Goal: Check status

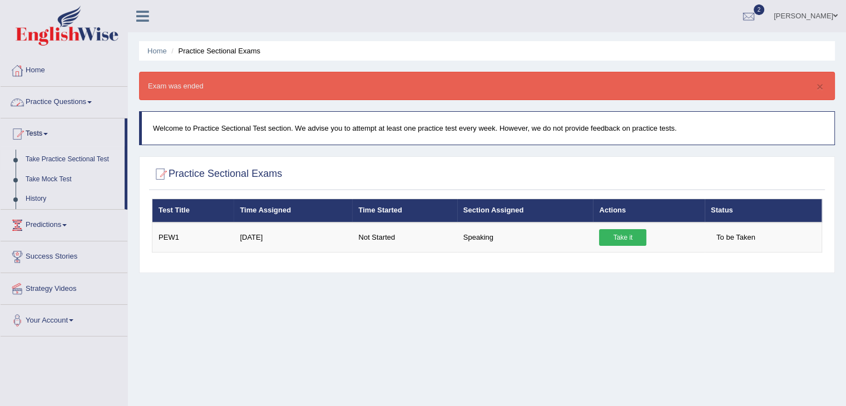
click at [41, 66] on link "Home" at bounding box center [64, 69] width 127 height 28
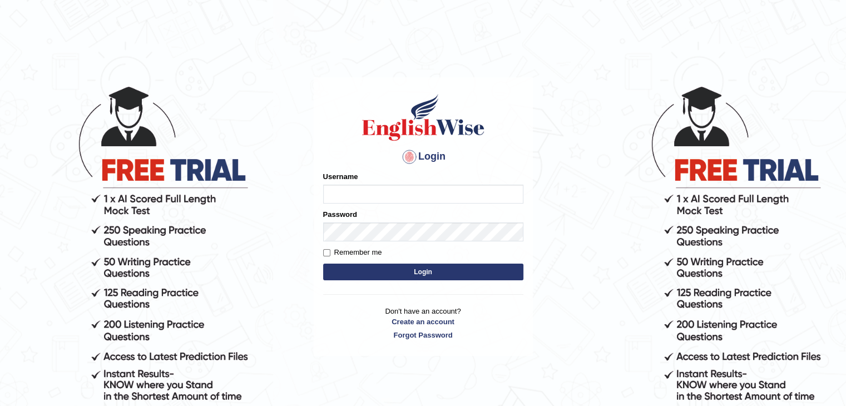
type input "muktiram"
click at [421, 271] on button "Login" at bounding box center [423, 272] width 200 height 17
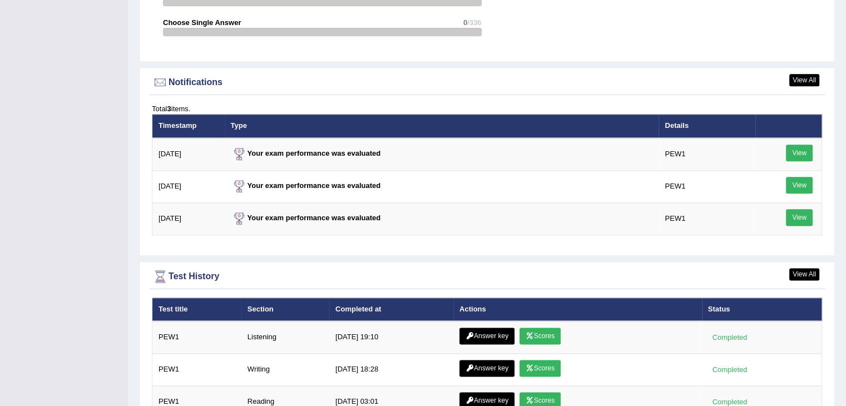
scroll to position [1426, 0]
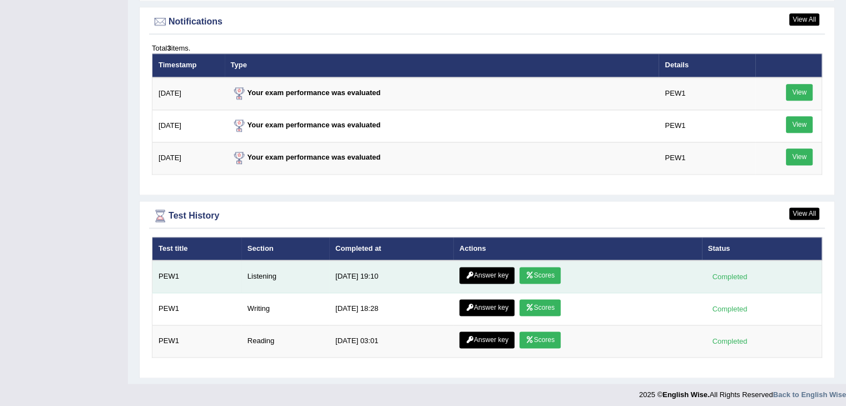
click at [534, 267] on link "Scores" at bounding box center [540, 275] width 41 height 17
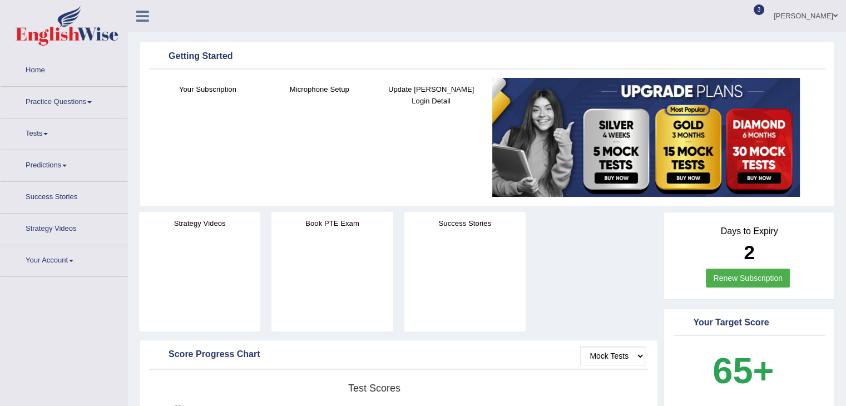
scroll to position [1355, 0]
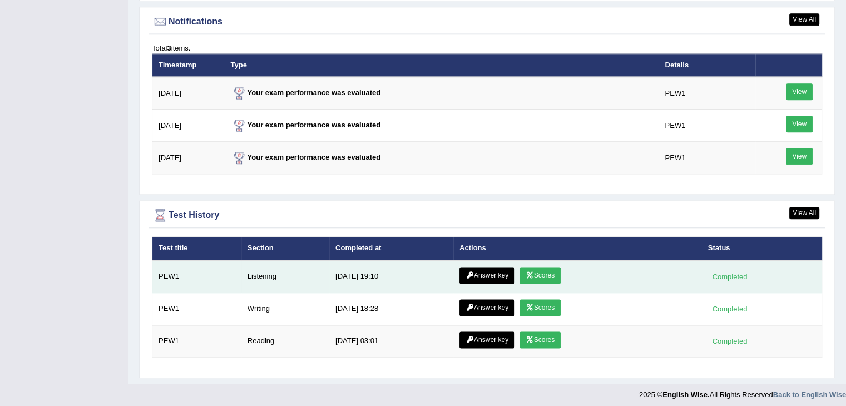
click at [549, 273] on link "Scores" at bounding box center [540, 275] width 41 height 17
click at [485, 270] on link "Answer key" at bounding box center [487, 275] width 55 height 17
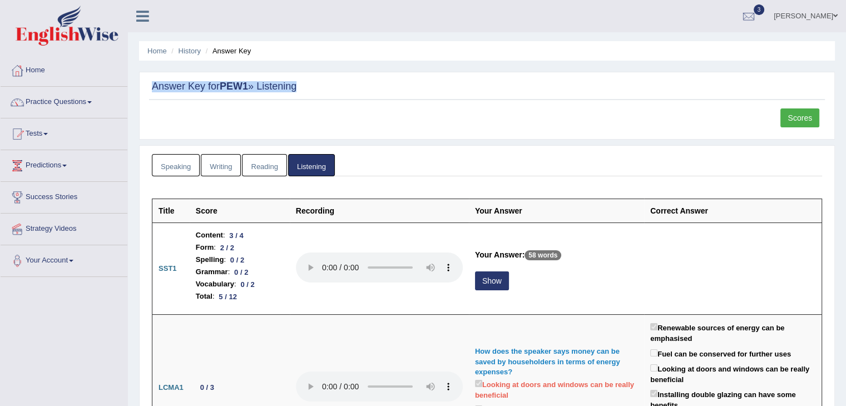
drag, startPoint x: 819, startPoint y: 58, endPoint x: 817, endPoint y: 103, distance: 44.6
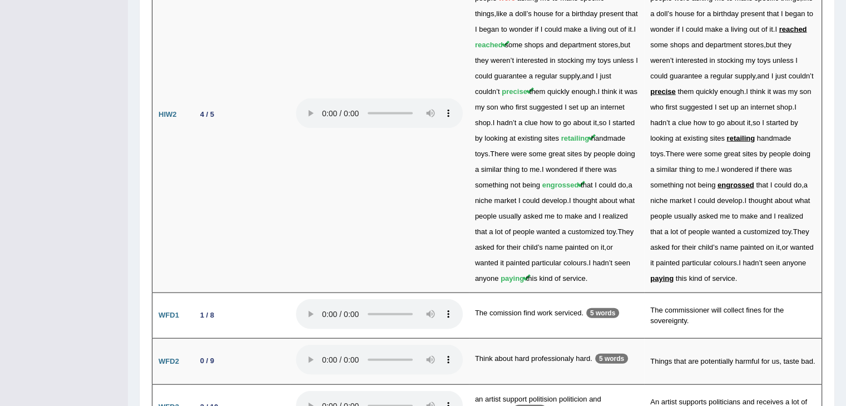
scroll to position [2459, 0]
